Goal: Task Accomplishment & Management: Manage account settings

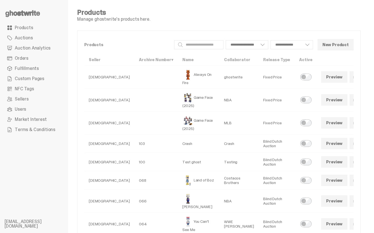
click at [349, 80] on link at bounding box center [354, 76] width 11 height 11
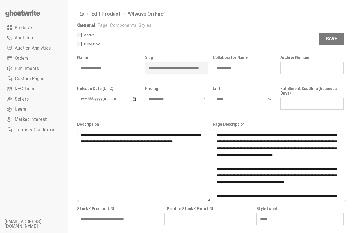
click at [144, 25] on link "Styles" at bounding box center [144, 25] width 13 height 6
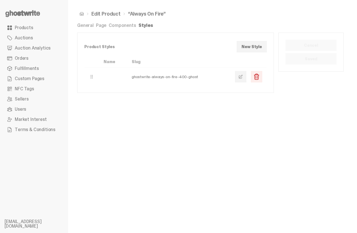
click at [244, 80] on link at bounding box center [240, 76] width 11 height 11
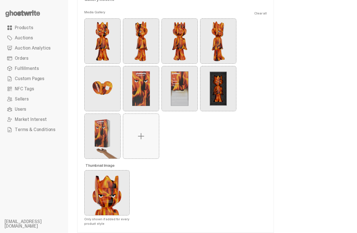
scroll to position [189, 0]
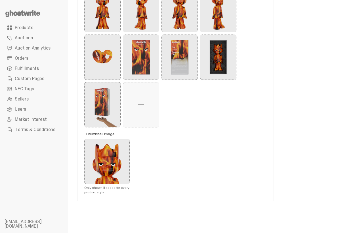
drag, startPoint x: 114, startPoint y: 192, endPoint x: 84, endPoint y: 188, distance: 30.8
click at [84, 188] on div "Gallery Assets Media Gallery Clear all Remove Always-On-Fire---W...e-Archive.24…" at bounding box center [175, 80] width 196 height 242
copy span "Only shown if added for every product style"
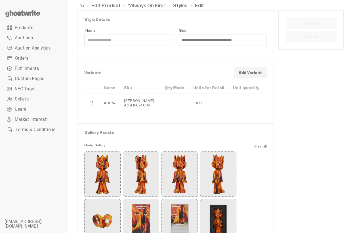
scroll to position [0, 0]
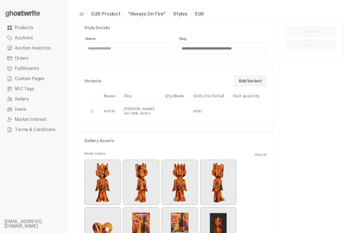
click at [240, 79] on button "Add Variant" at bounding box center [250, 80] width 33 height 11
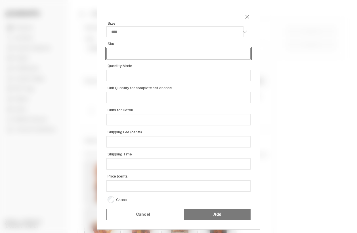
click at [130, 55] on input "Sku" at bounding box center [178, 53] width 144 height 11
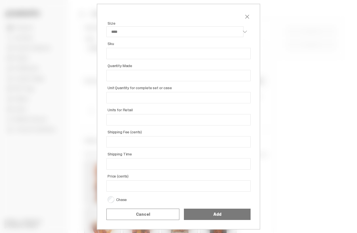
click at [100, 78] on div "Size **** ***** ***** ***** Sku Quantity Made Unit Quantity for complete set or…" at bounding box center [178, 117] width 163 height 226
click at [245, 17] on span "close" at bounding box center [246, 16] width 7 height 7
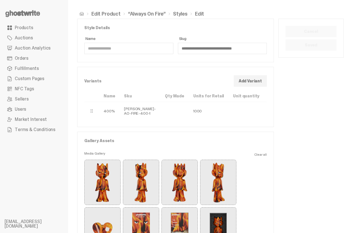
click at [111, 12] on link "Edit Product" at bounding box center [105, 13] width 29 height 5
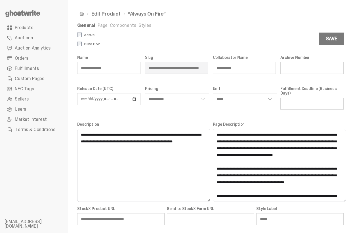
click at [98, 26] on link "Page" at bounding box center [103, 25] width 10 height 6
